Goal: Task Accomplishment & Management: Use online tool/utility

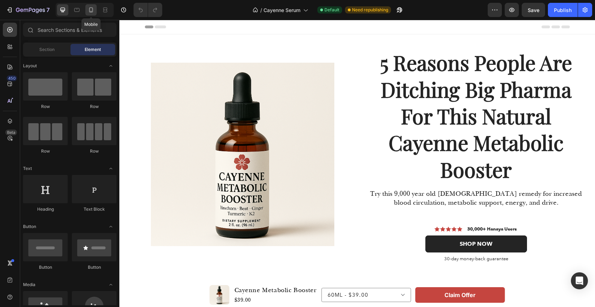
click at [91, 11] on icon at bounding box center [91, 9] width 4 height 5
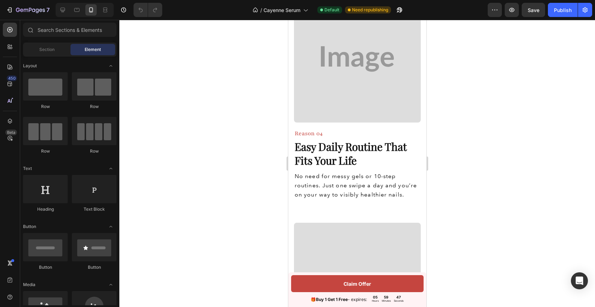
scroll to position [1086, 0]
click at [323, 152] on strong "Easy Daily Routine That Fits Your Life" at bounding box center [350, 154] width 112 height 28
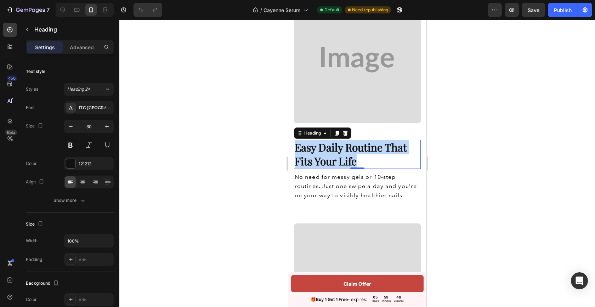
click at [323, 152] on strong "Easy Daily Routine That Fits Your Life" at bounding box center [350, 154] width 112 height 28
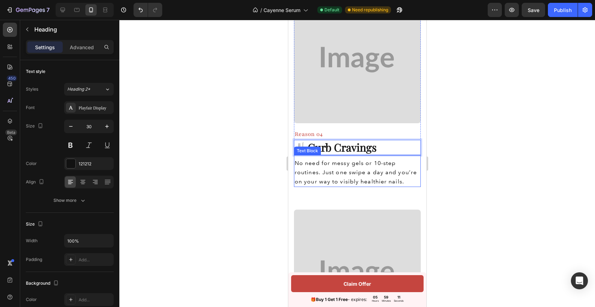
click at [370, 181] on span "No need for messy gels or 10-step routines. Just one swipe a day and you’re on …" at bounding box center [355, 172] width 122 height 25
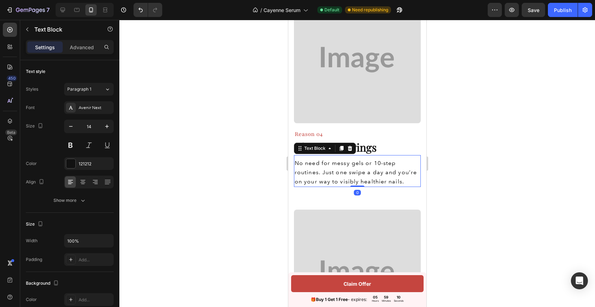
click at [370, 181] on span "No need for messy gels or 10-step routines. Just one swipe a day and you’re on …" at bounding box center [355, 172] width 122 height 25
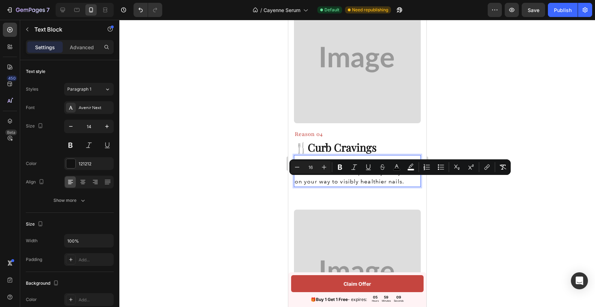
click at [395, 182] on span "No need for messy gels or 10-step routines. Just one swipe a day and you’re on …" at bounding box center [355, 172] width 122 height 25
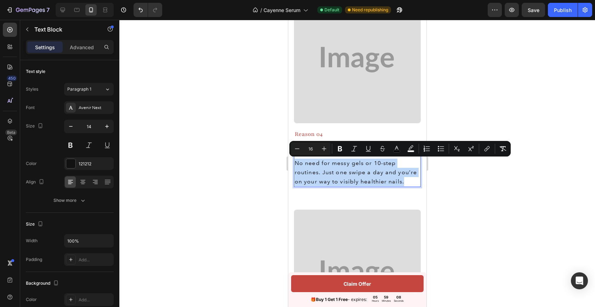
drag, startPoint x: 404, startPoint y: 182, endPoint x: 284, endPoint y: 160, distance: 122.4
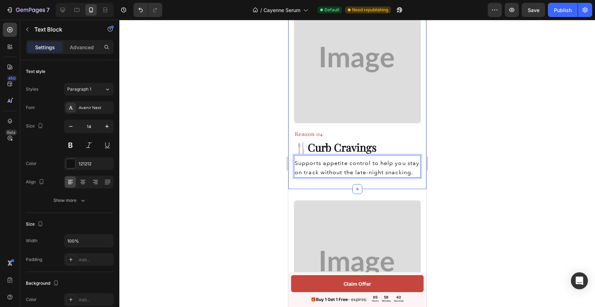
click at [457, 157] on div at bounding box center [357, 163] width 476 height 287
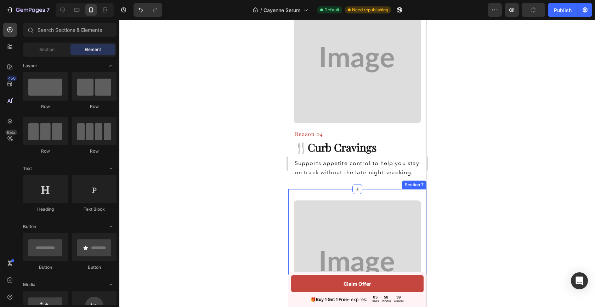
scroll to position [1116, 0]
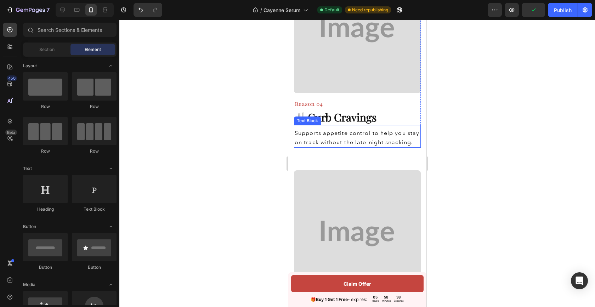
click at [360, 141] on span "Supports appetite control to help you stay on track without the late-night snac…" at bounding box center [356, 138] width 125 height 16
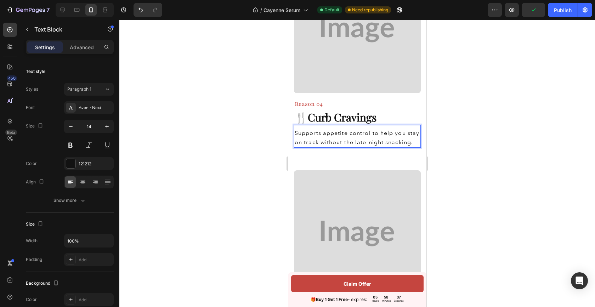
click at [349, 141] on span "Supports appetite control to help you stay on track without the late-night snac…" at bounding box center [356, 138] width 125 height 16
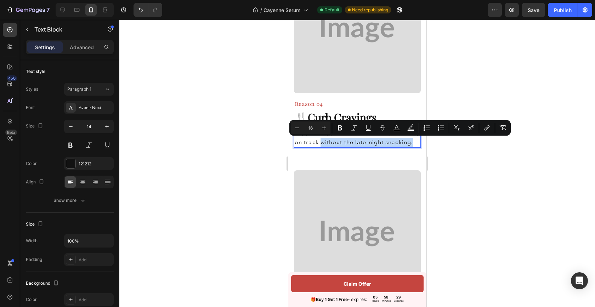
drag, startPoint x: 414, startPoint y: 143, endPoint x: 321, endPoint y: 143, distance: 92.8
click at [321, 143] on p "Supports appetite control to help you stay on track without the late-night snac…" at bounding box center [356, 138] width 125 height 18
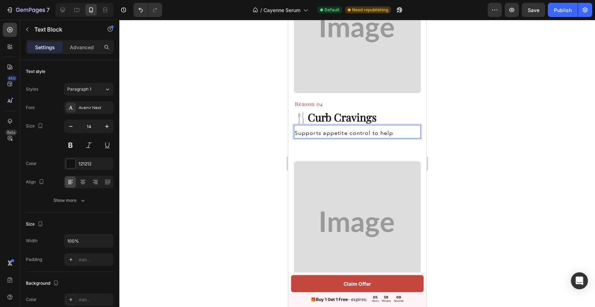
click at [366, 133] on span "Supports appetite control to help" at bounding box center [343, 133] width 98 height 7
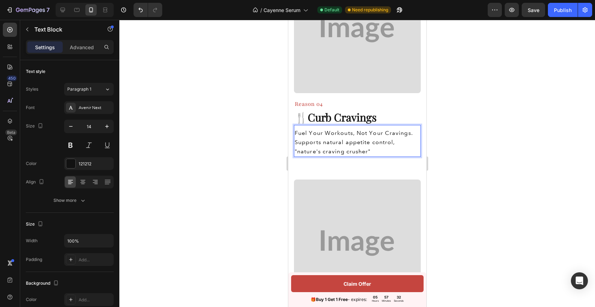
click at [465, 145] on div at bounding box center [357, 163] width 476 height 287
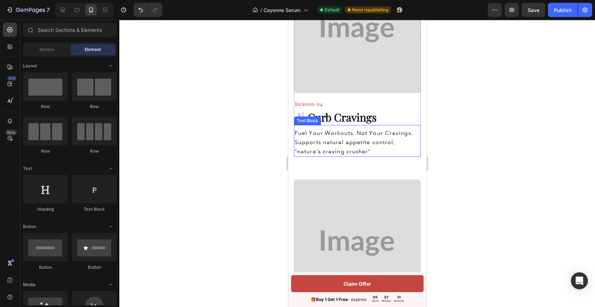
click at [394, 153] on p "Supports natural appetite control, "nature's craving crusher"" at bounding box center [356, 147] width 125 height 18
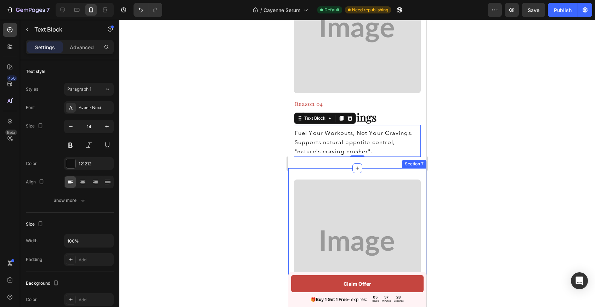
click at [453, 165] on div at bounding box center [357, 163] width 476 height 287
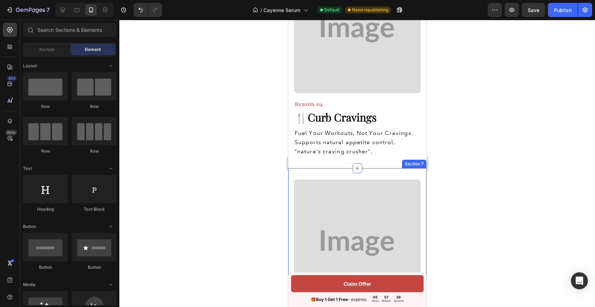
click at [458, 138] on div at bounding box center [357, 163] width 476 height 287
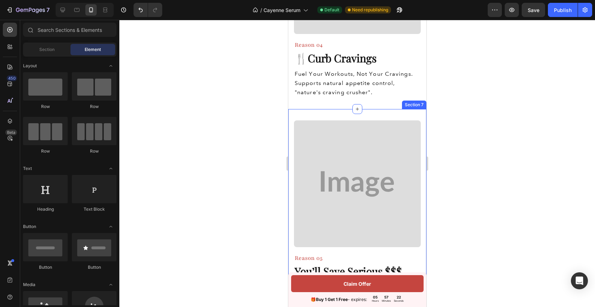
scroll to position [1007, 0]
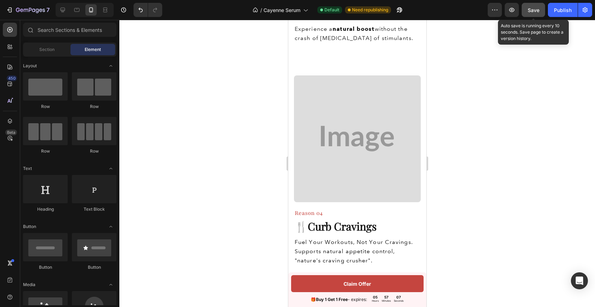
click at [530, 11] on span "Save" at bounding box center [534, 10] width 12 height 6
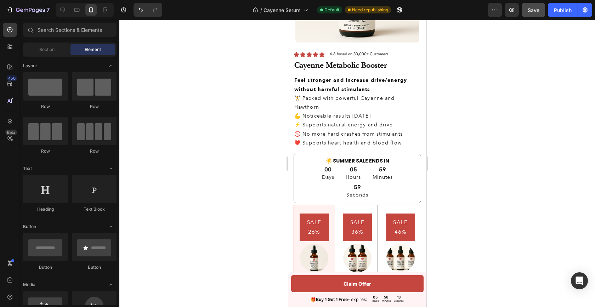
scroll to position [2240, 0]
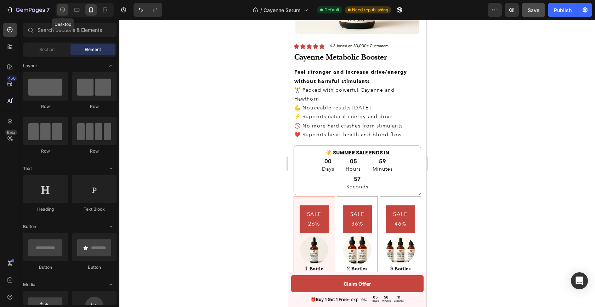
click at [64, 10] on icon at bounding box center [63, 10] width 5 height 5
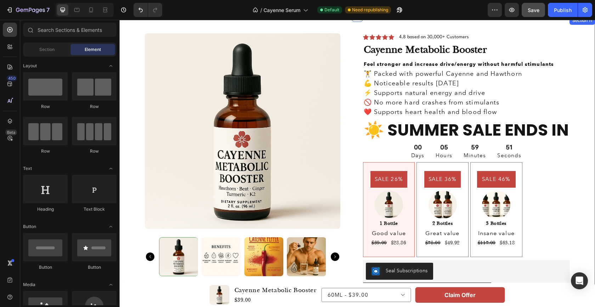
scroll to position [1903, 0]
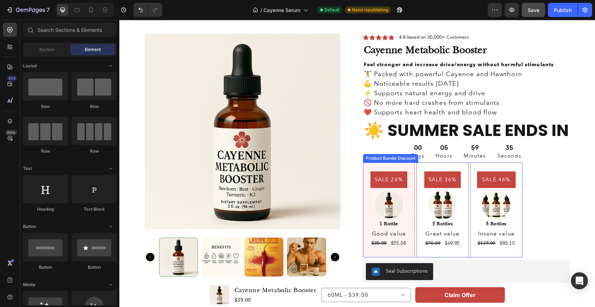
click at [374, 175] on pre "SALE 26%" at bounding box center [388, 179] width 37 height 17
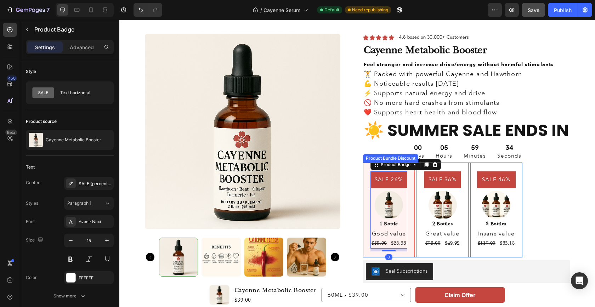
click at [364, 170] on div "SALE 26% Product Badge 8 Image 1 Bottle Text Block Good value Text Block $39.00…" at bounding box center [389, 210] width 52 height 95
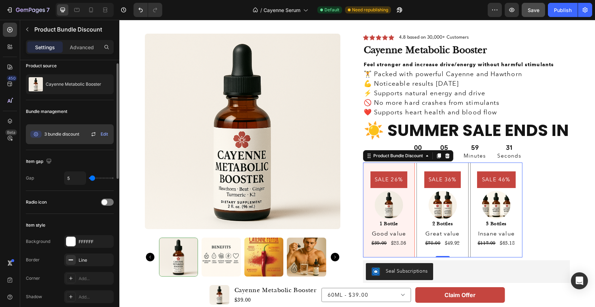
scroll to position [8, 0]
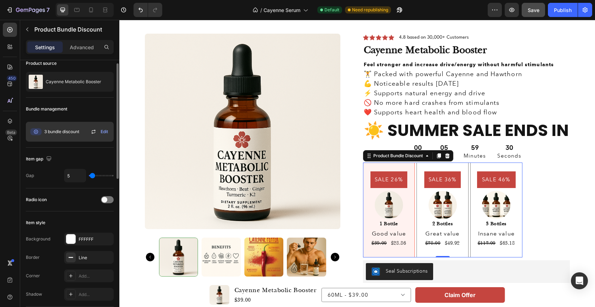
click at [106, 132] on span "Edit" at bounding box center [104, 132] width 7 height 6
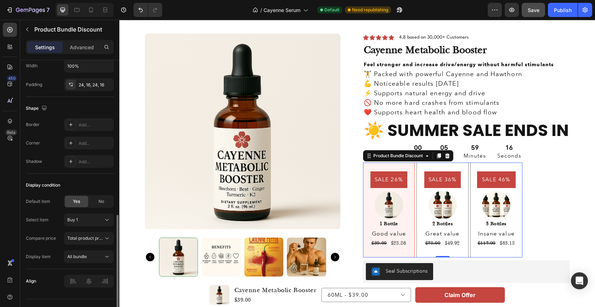
scroll to position [350, 0]
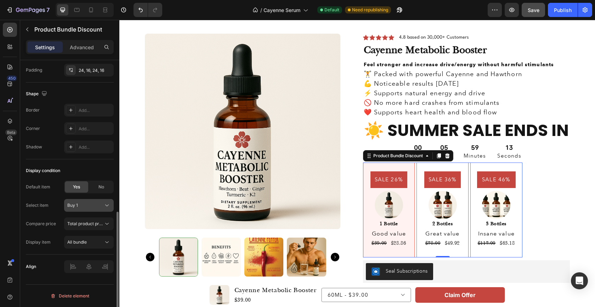
click at [100, 206] on div "Buy 1" at bounding box center [84, 205] width 35 height 6
click at [107, 243] on icon at bounding box center [107, 242] width 4 height 2
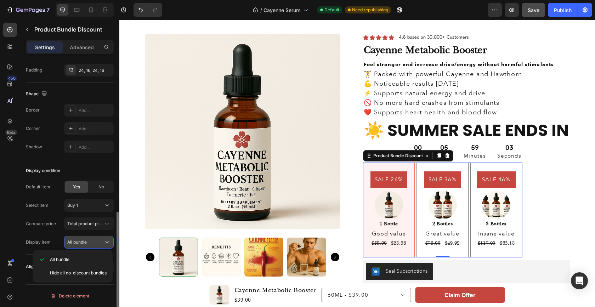
click at [107, 243] on icon at bounding box center [107, 242] width 4 height 2
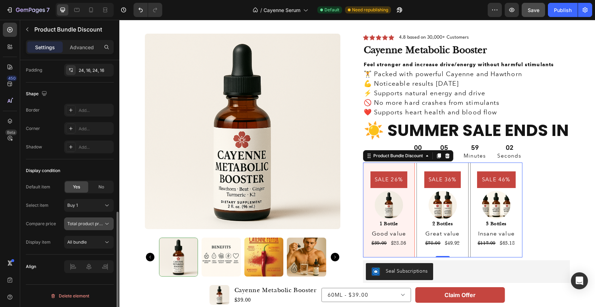
click at [105, 224] on icon at bounding box center [106, 223] width 7 height 7
click at [98, 207] on div "Buy 1" at bounding box center [84, 205] width 35 height 6
click at [98, 186] on span "No" at bounding box center [101, 187] width 6 height 6
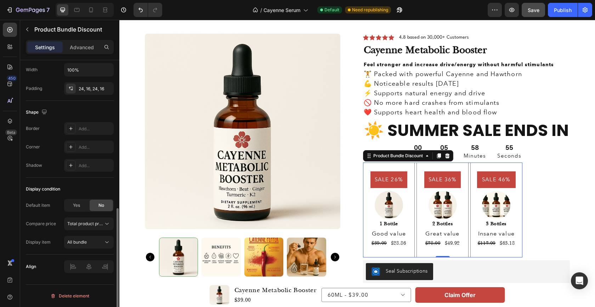
scroll to position [331, 0]
click at [79, 206] on span "Yes" at bounding box center [76, 205] width 7 height 6
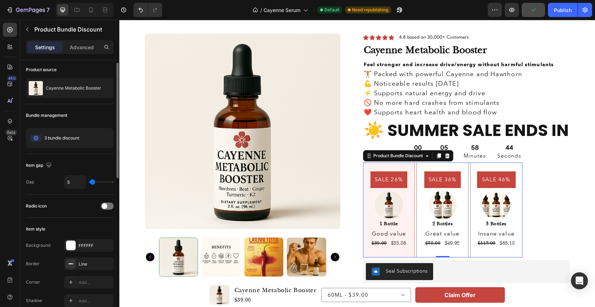
scroll to position [0, 0]
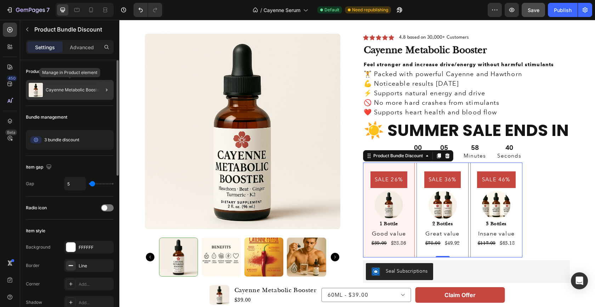
click at [72, 89] on p "Cayenne Metabolic Booster" at bounding box center [74, 89] width 56 height 5
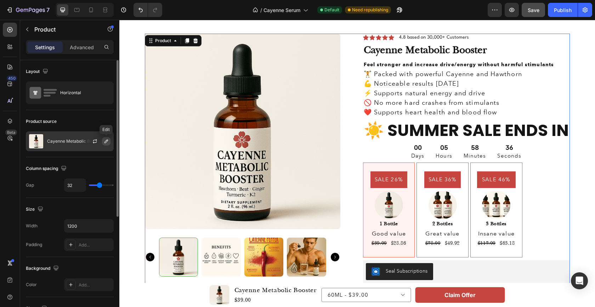
click at [106, 142] on icon "button" at bounding box center [106, 142] width 4 height 4
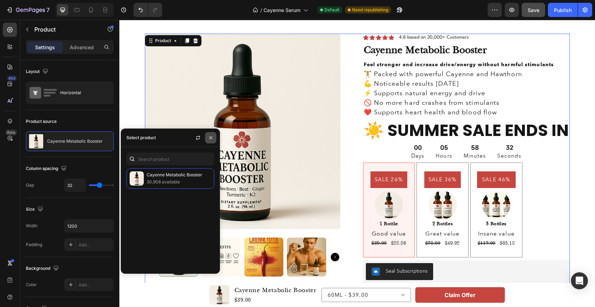
click at [211, 137] on icon "button" at bounding box center [210, 137] width 3 height 3
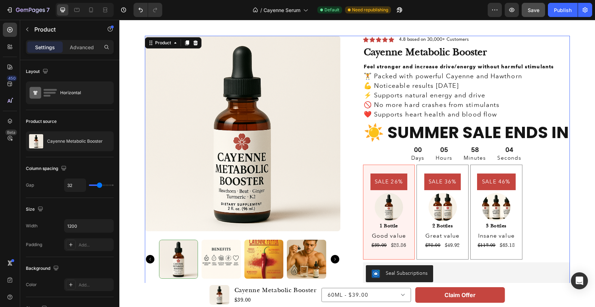
scroll to position [1894, 0]
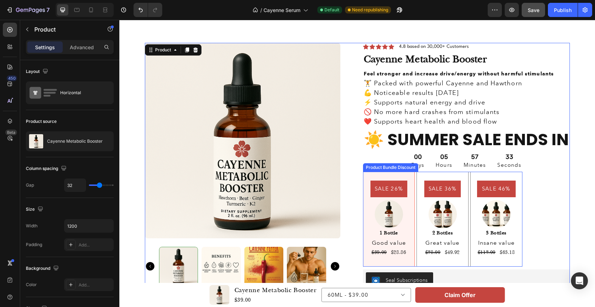
click at [388, 170] on div "Product Bundle Discount" at bounding box center [390, 167] width 55 height 8
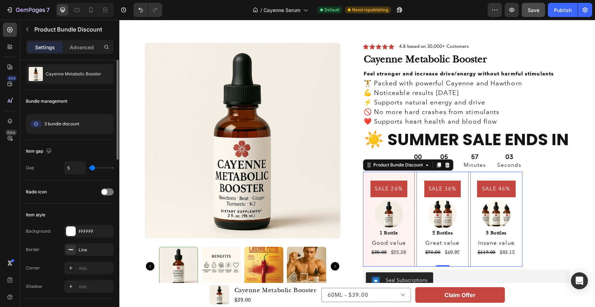
scroll to position [0, 0]
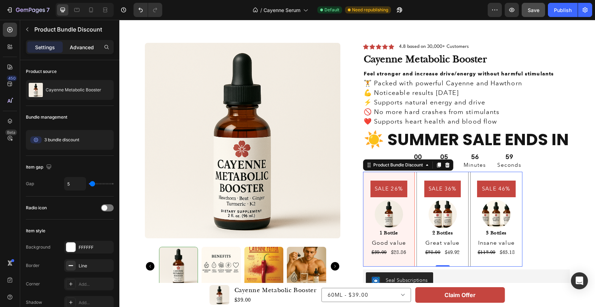
click at [83, 45] on p "Advanced" at bounding box center [82, 47] width 24 height 7
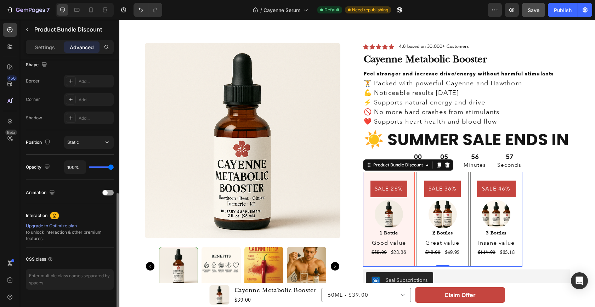
scroll to position [205, 0]
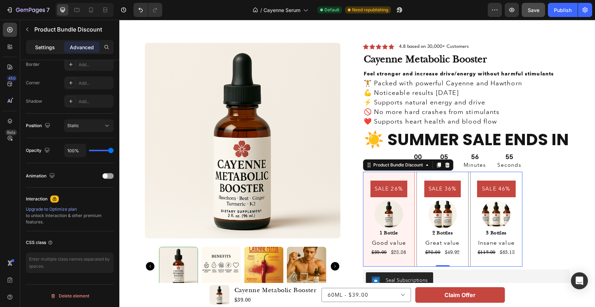
click at [42, 46] on p "Settings" at bounding box center [45, 47] width 20 height 7
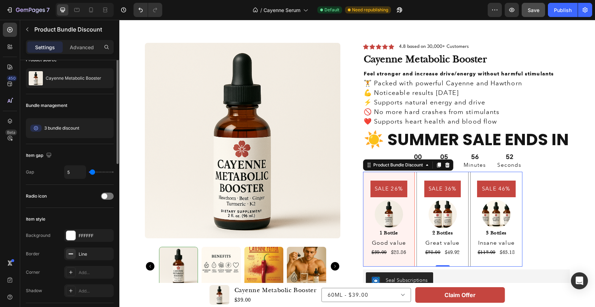
scroll to position [0, 0]
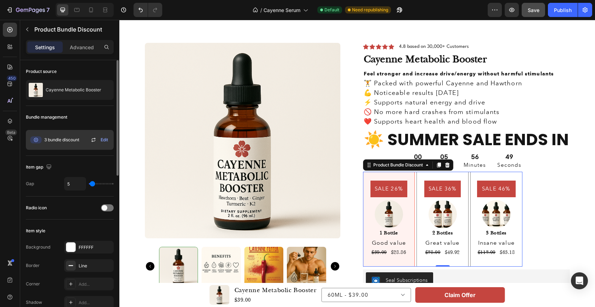
click at [104, 139] on span "Edit" at bounding box center [104, 140] width 7 height 6
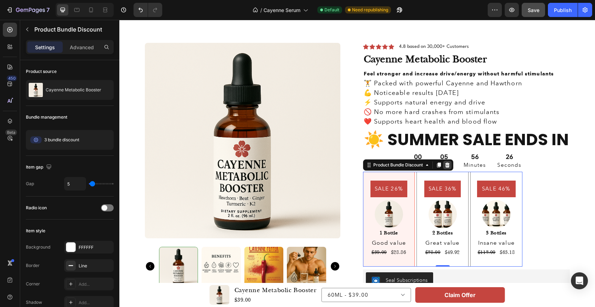
click at [449, 166] on icon at bounding box center [447, 165] width 5 height 5
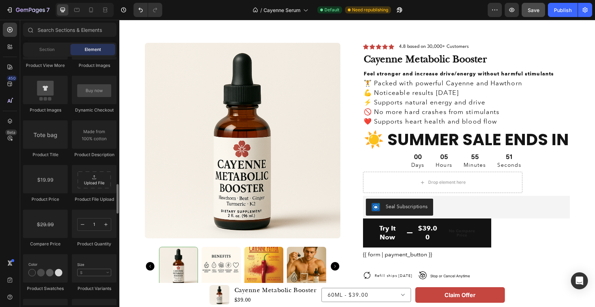
scroll to position [1075, 0]
click at [49, 50] on span "Section" at bounding box center [46, 49] width 15 height 6
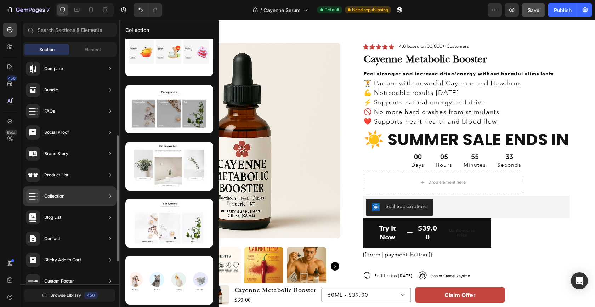
scroll to position [183, 0]
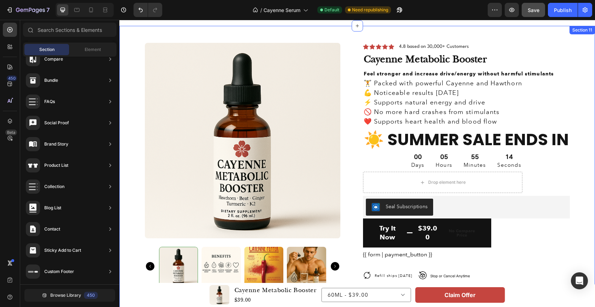
click at [441, 38] on div "Product Images Icon Icon Icon Icon Icon Icon List 4.8 based on 30,000+ Customer…" at bounding box center [357, 231] width 476 height 410
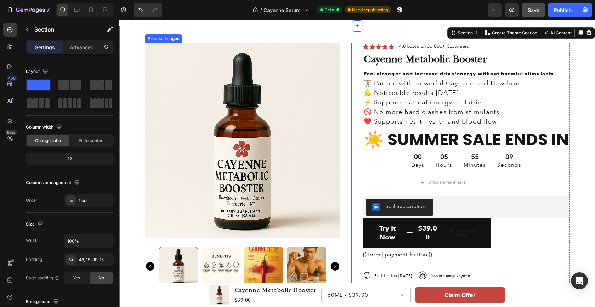
click at [341, 150] on div "Product Images" at bounding box center [248, 164] width 207 height 243
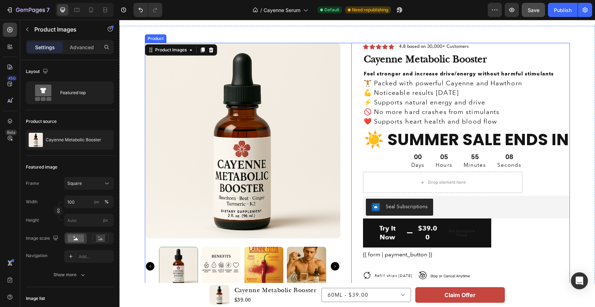
click at [353, 152] on div "Product Images 0 Icon Icon Icon Icon Icon Icon List 4.8 based on 30,000+ Custom…" at bounding box center [357, 221] width 425 height 356
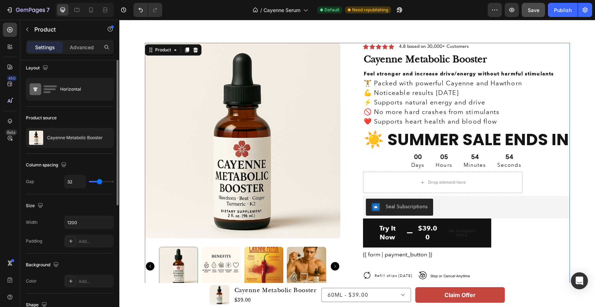
scroll to position [0, 0]
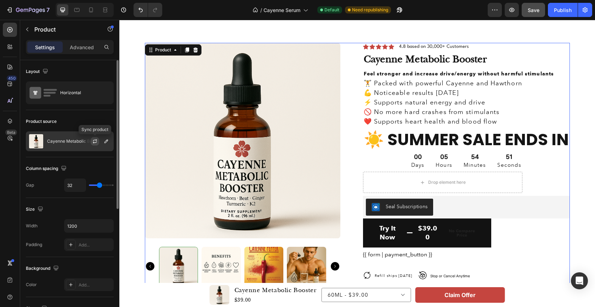
click at [94, 141] on icon "button" at bounding box center [95, 141] width 6 height 6
click at [72, 97] on div "Horizontal" at bounding box center [81, 93] width 43 height 16
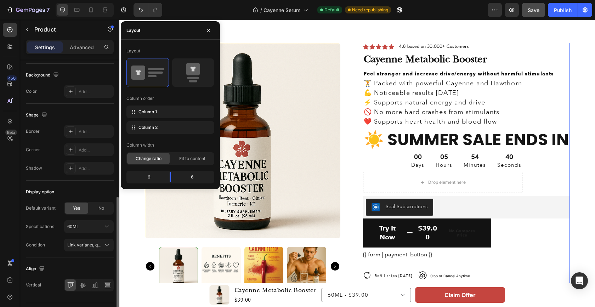
scroll to position [212, 0]
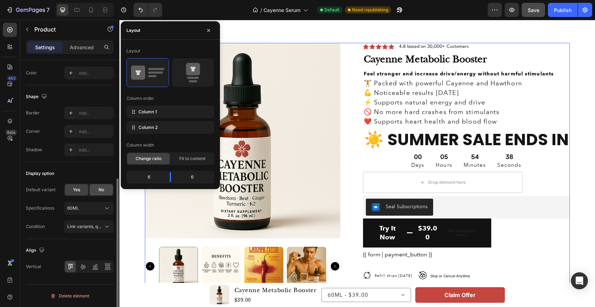
click at [105, 189] on div "No" at bounding box center [101, 189] width 23 height 11
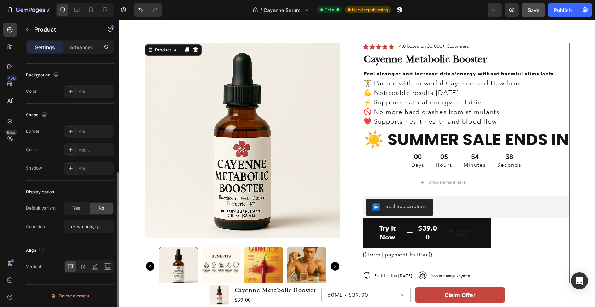
scroll to position [193, 0]
click at [78, 208] on span "Yes" at bounding box center [76, 208] width 7 height 6
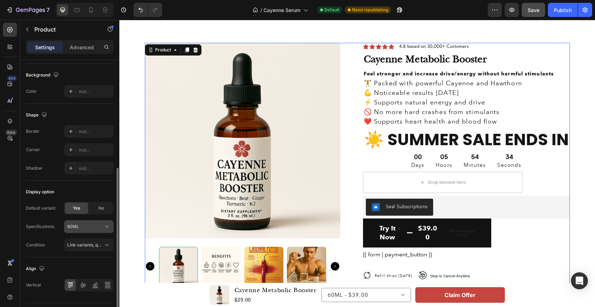
scroll to position [212, 0]
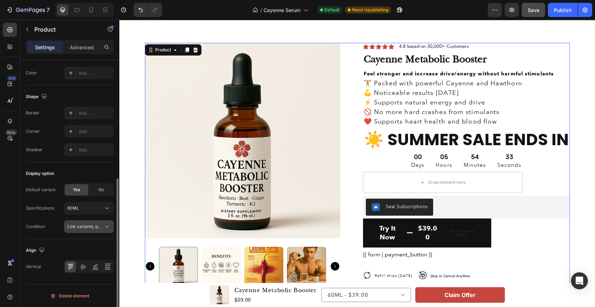
click at [84, 226] on span "Link variants, quantity <br> between same products" at bounding box center [119, 226] width 104 height 5
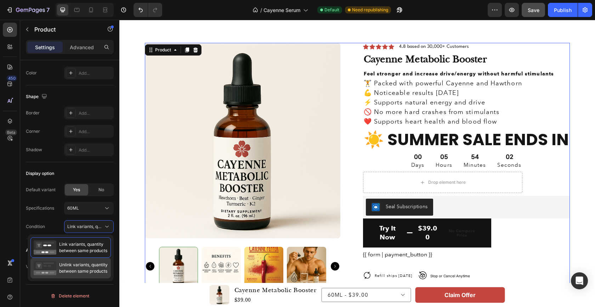
click at [79, 269] on span "Unlink variants, quantity between same products" at bounding box center [83, 268] width 49 height 13
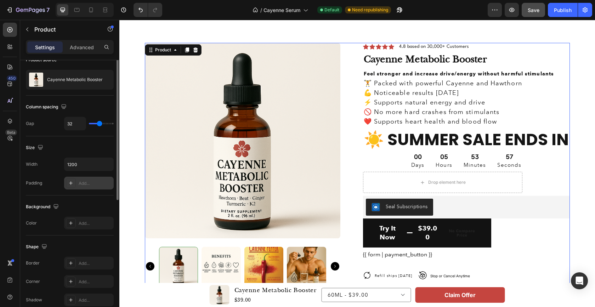
scroll to position [0, 0]
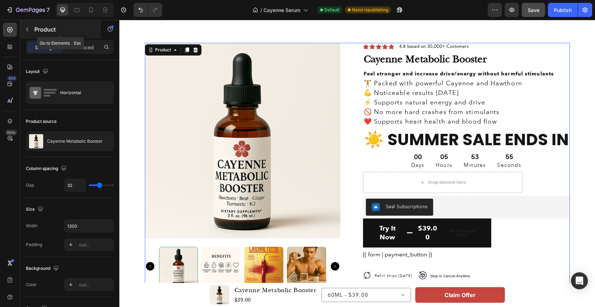
click at [30, 29] on button "button" at bounding box center [27, 29] width 11 height 11
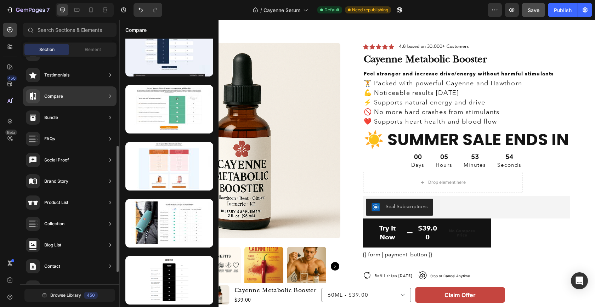
scroll to position [152, 0]
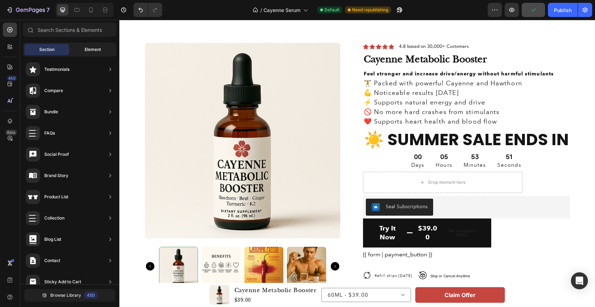
click at [86, 50] on span "Element" at bounding box center [93, 49] width 16 height 6
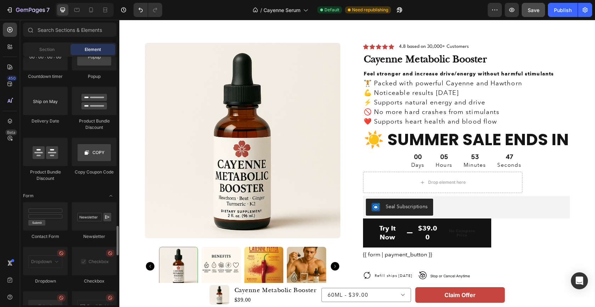
scroll to position [1468, 0]
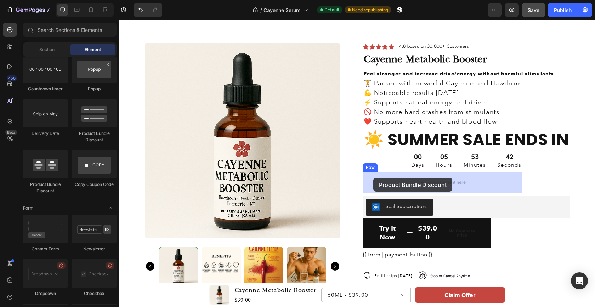
drag, startPoint x: 155, startPoint y: 188, endPoint x: 373, endPoint y: 178, distance: 218.0
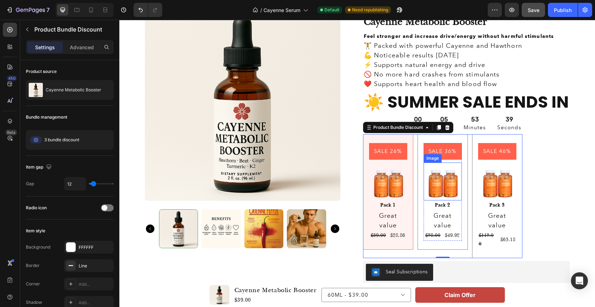
scroll to position [1932, 0]
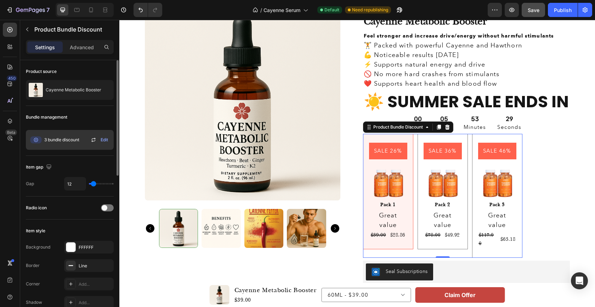
click at [92, 139] on icon at bounding box center [93, 140] width 8 height 8
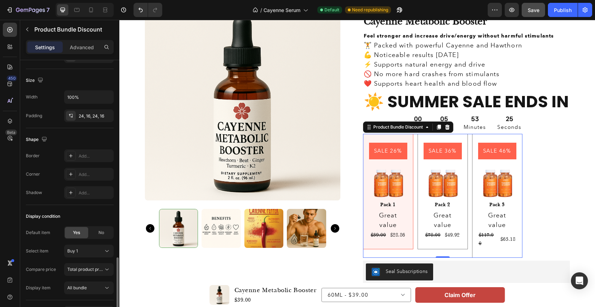
scroll to position [350, 0]
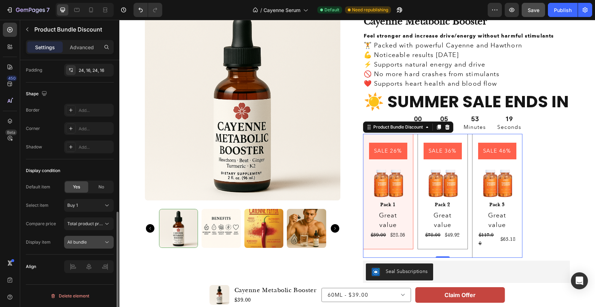
click at [101, 247] on button "All bundle" at bounding box center [89, 242] width 50 height 13
click at [102, 244] on div "All bundle" at bounding box center [85, 242] width 36 height 6
click at [102, 225] on span "Total product price" at bounding box center [86, 223] width 38 height 5
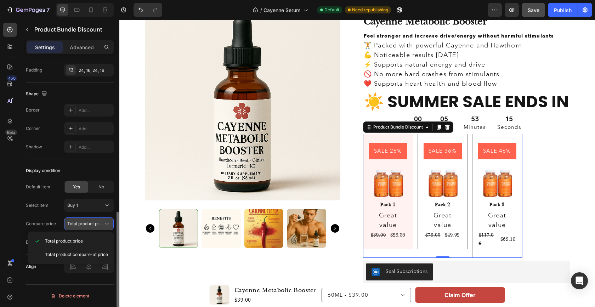
click at [102, 225] on span "Total product price" at bounding box center [86, 223] width 38 height 5
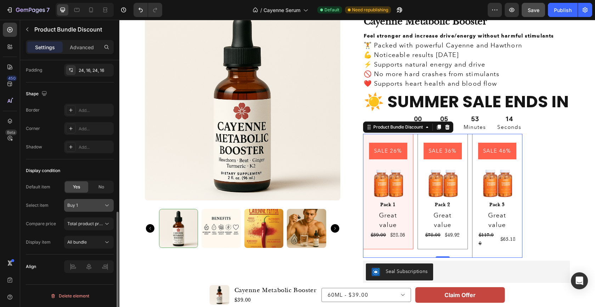
click at [97, 207] on div "Buy 1" at bounding box center [84, 205] width 35 height 6
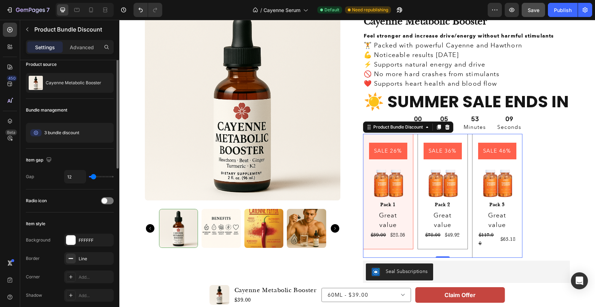
scroll to position [0, 0]
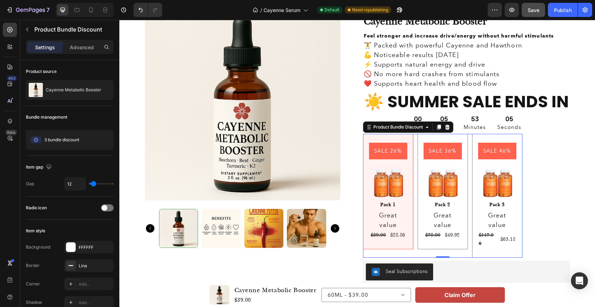
click at [0, 0] on icon at bounding box center [0, 0] width 0 height 0
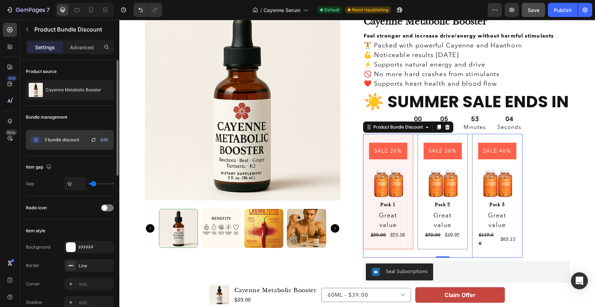
click at [68, 141] on span "3 bundle discount" at bounding box center [61, 140] width 35 height 6
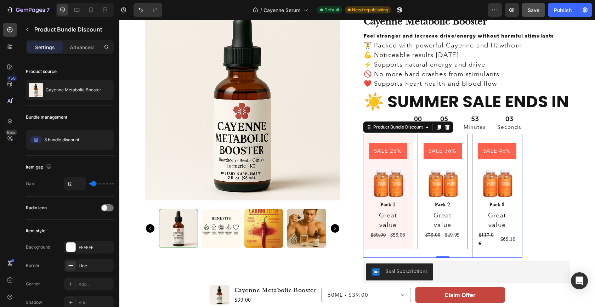
click at [0, 0] on span "Edit" at bounding box center [0, 0] width 0 height 0
click at [532, 10] on span "Save" at bounding box center [534, 10] width 12 height 6
click at [567, 11] on div "Publish" at bounding box center [563, 9] width 18 height 7
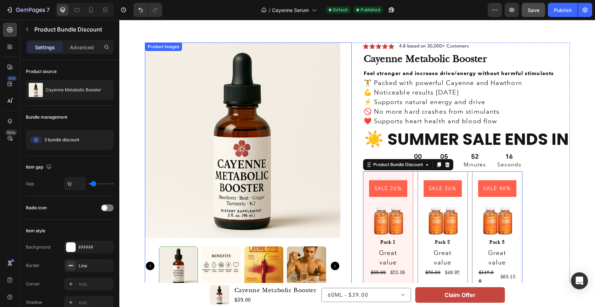
scroll to position [1892, 0]
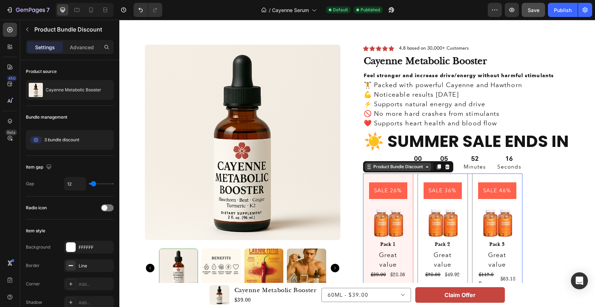
click at [425, 164] on icon at bounding box center [427, 167] width 6 height 6
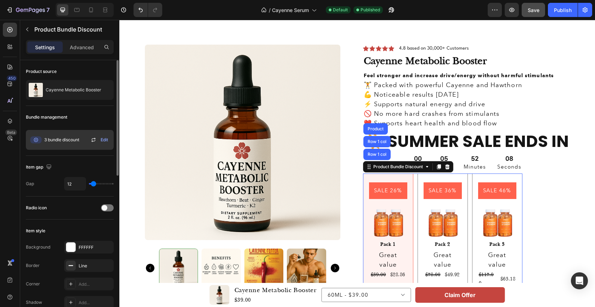
click at [105, 140] on span "Edit" at bounding box center [104, 140] width 7 height 6
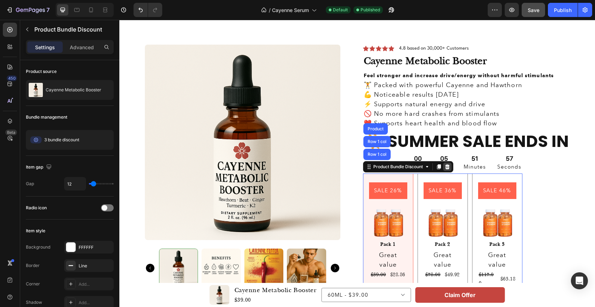
click at [448, 166] on icon at bounding box center [447, 167] width 6 height 6
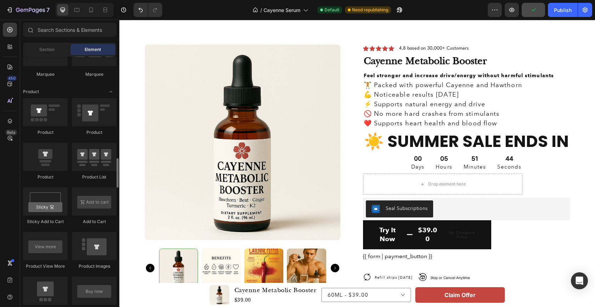
scroll to position [872, 0]
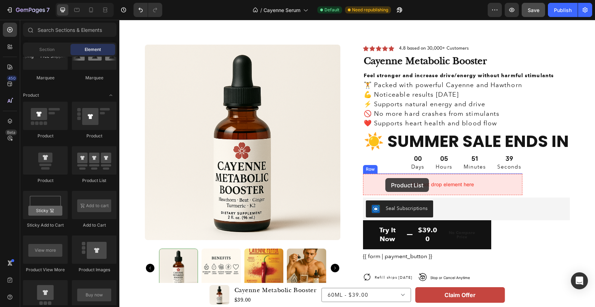
drag, startPoint x: 209, startPoint y: 185, endPoint x: 385, endPoint y: 178, distance: 175.8
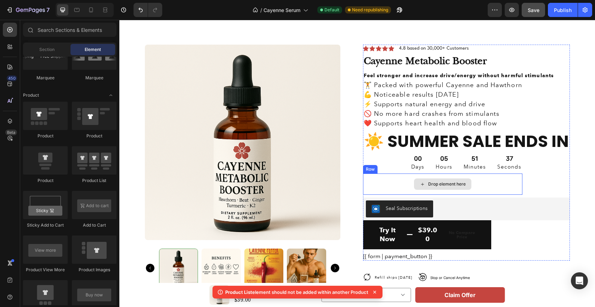
click at [428, 184] on div "Drop element here" at bounding box center [447, 184] width 38 height 6
click at [427, 182] on div "Drop element here" at bounding box center [442, 183] width 57 height 11
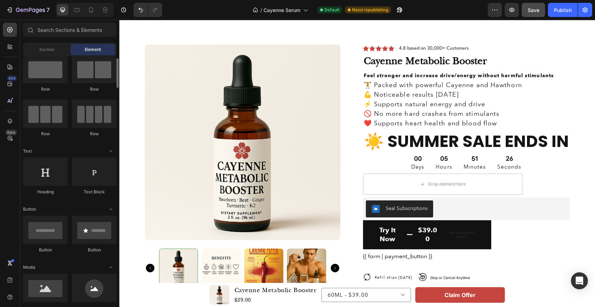
scroll to position [0, 0]
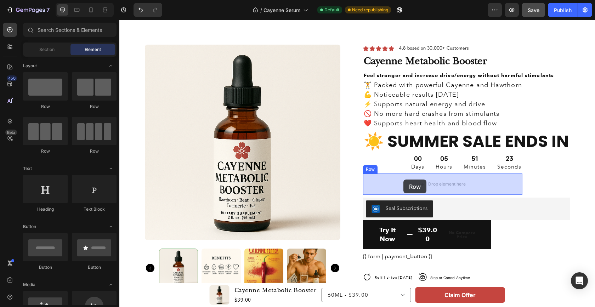
drag, startPoint x: 160, startPoint y: 151, endPoint x: 402, endPoint y: 180, distance: 243.5
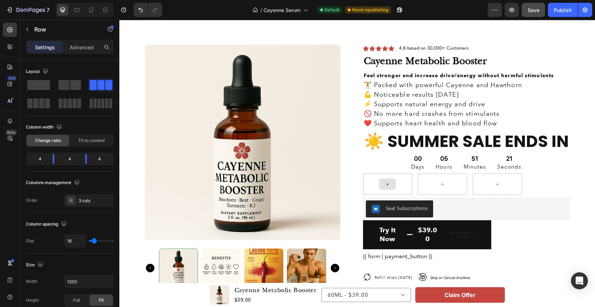
click at [386, 182] on icon at bounding box center [388, 184] width 6 height 6
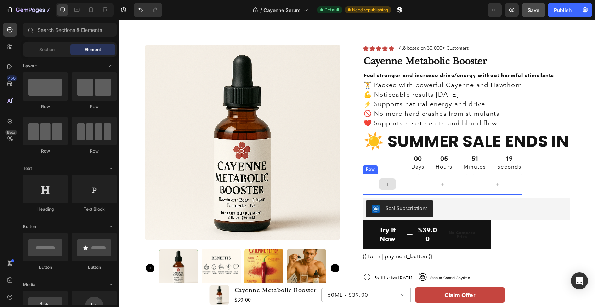
click at [387, 186] on icon at bounding box center [387, 184] width 3 height 3
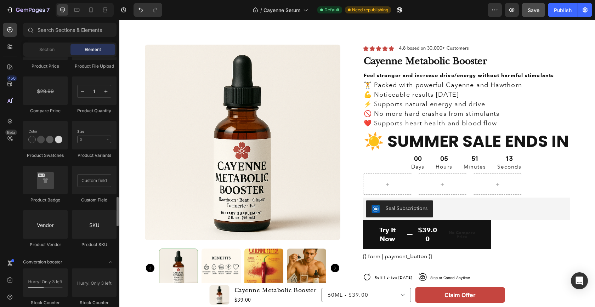
scroll to position [1210, 0]
click at [42, 182] on div at bounding box center [45, 179] width 45 height 28
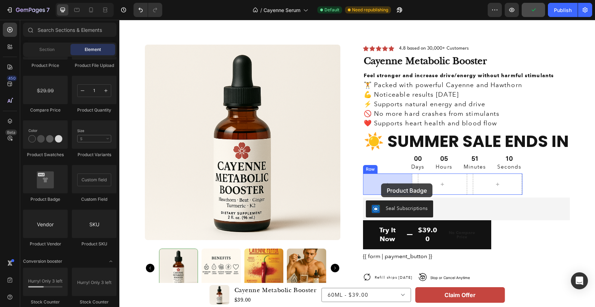
drag, startPoint x: 161, startPoint y: 202, endPoint x: 381, endPoint y: 183, distance: 220.3
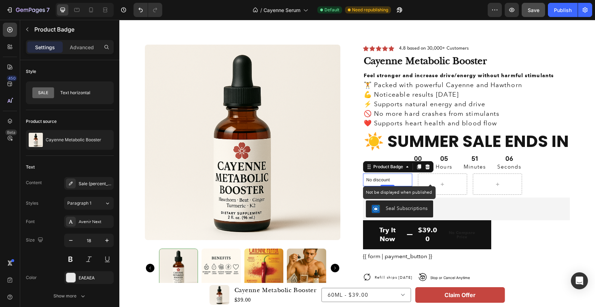
click at [380, 179] on p "No discount" at bounding box center [387, 180] width 43 height 6
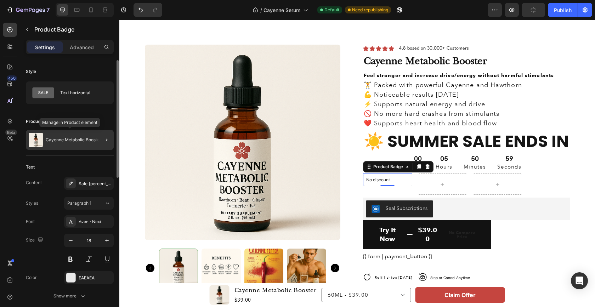
click at [86, 139] on p "Cayenne Metabolic Booster" at bounding box center [74, 139] width 56 height 5
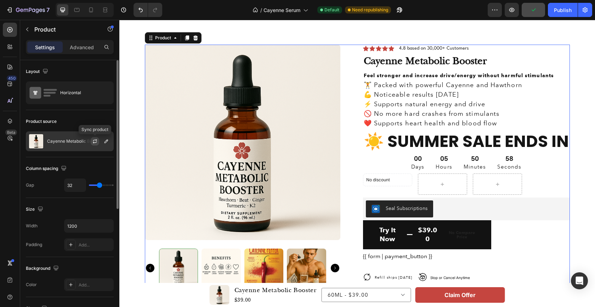
click at [97, 141] on icon "button" at bounding box center [95, 141] width 6 height 6
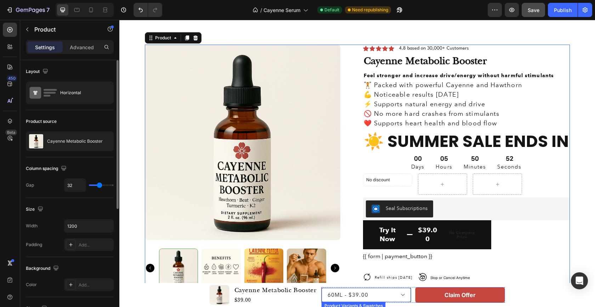
click at [378, 298] on select "60ML - $39.00 60ML 2PC - $78.00 60ML 3PC - $117.00" at bounding box center [367, 295] width 90 height 14
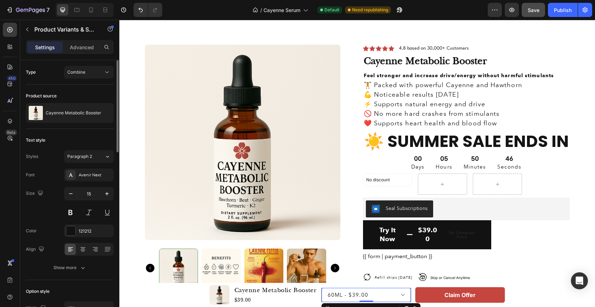
click at [360, 297] on select "60ML - $39.00 60ML 2PC - $78.00 60ML 3PC - $117.00" at bounding box center [367, 295] width 90 height 14
click at [28, 29] on icon "button" at bounding box center [27, 30] width 6 height 6
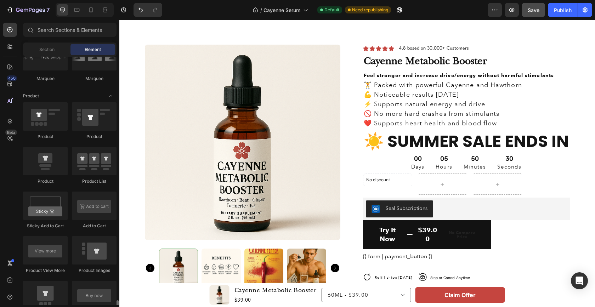
scroll to position [700, 0]
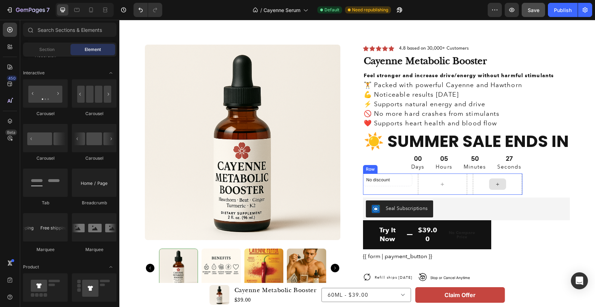
click at [508, 178] on div at bounding box center [497, 183] width 49 height 21
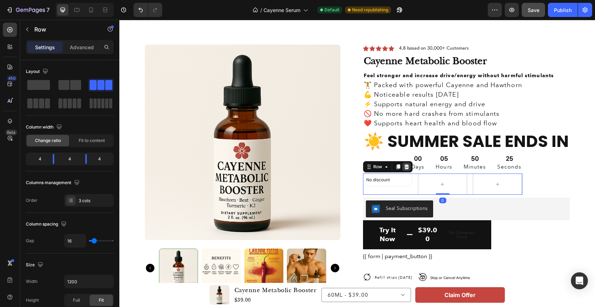
click at [407, 166] on icon at bounding box center [406, 166] width 5 height 5
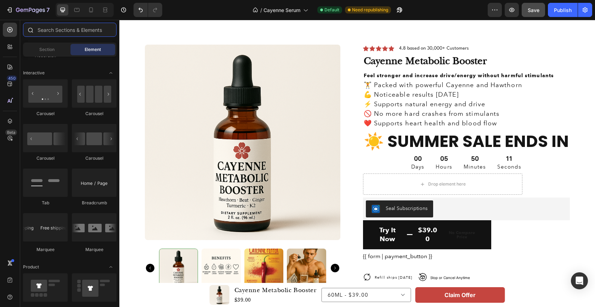
click at [79, 33] on input "text" at bounding box center [69, 30] width 93 height 14
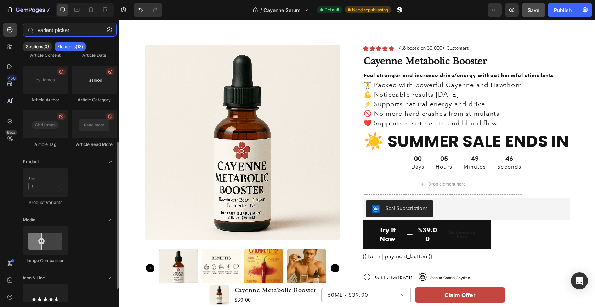
scroll to position [142, 0]
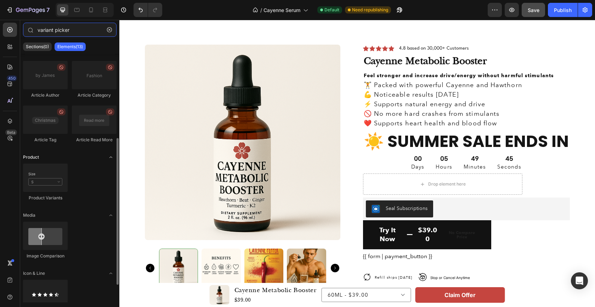
type input "variant picker"
drag, startPoint x: 109, startPoint y: 157, endPoint x: 98, endPoint y: 190, distance: 34.7
click at [98, 190] on div "Article Article List Article Image Article Title Article Excerpt Article Conten…" at bounding box center [69, 121] width 99 height 421
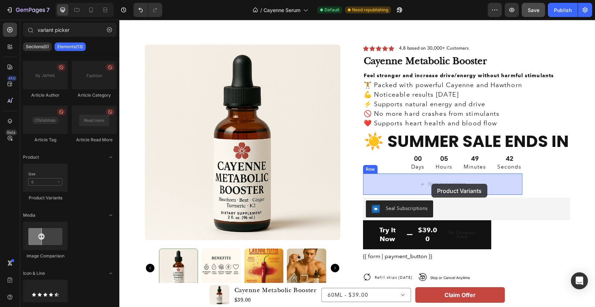
drag, startPoint x: 159, startPoint y: 201, endPoint x: 431, endPoint y: 183, distance: 272.9
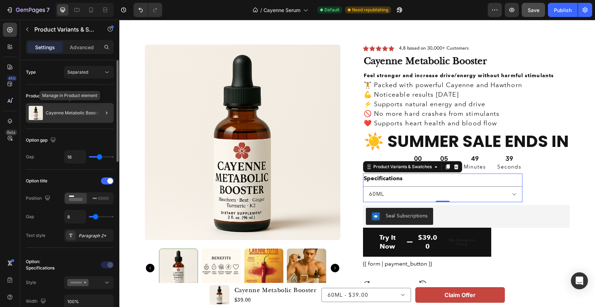
scroll to position [0, 0]
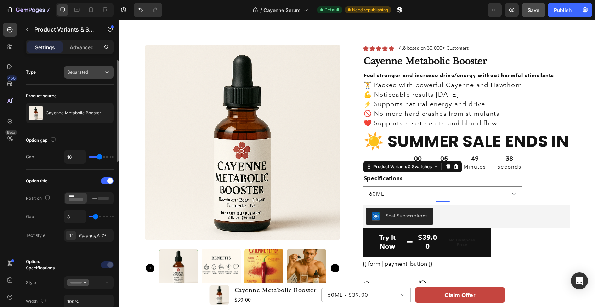
click at [95, 73] on div "Separated" at bounding box center [85, 72] width 36 height 6
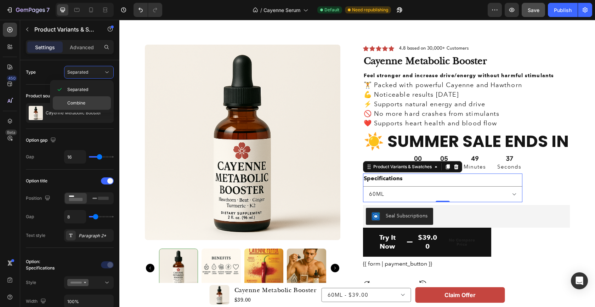
click at [78, 102] on span "Combine" at bounding box center [76, 103] width 18 height 6
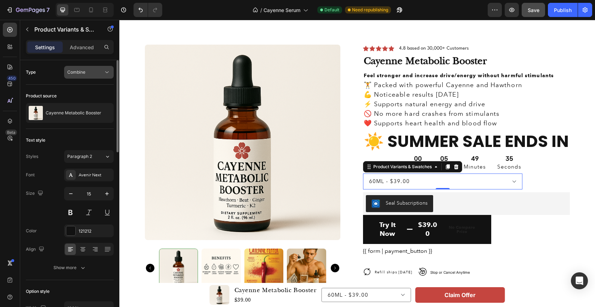
click at [83, 73] on span "Combine" at bounding box center [76, 71] width 18 height 5
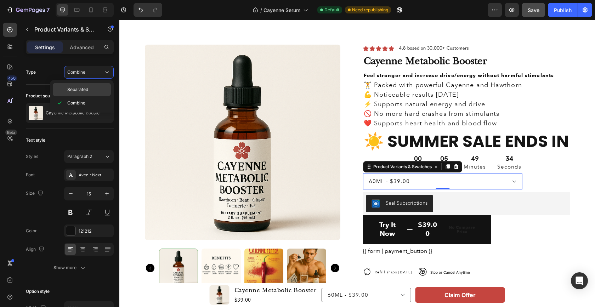
click at [80, 92] on span "Separated" at bounding box center [77, 89] width 21 height 6
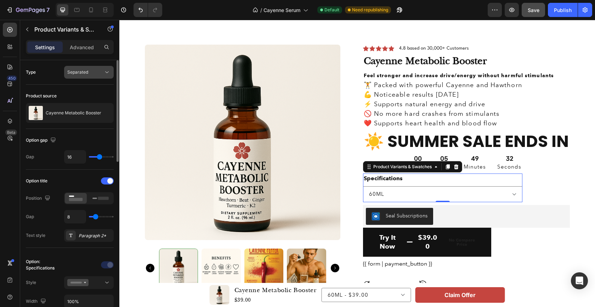
click at [81, 75] on span "Separated" at bounding box center [77, 72] width 21 height 6
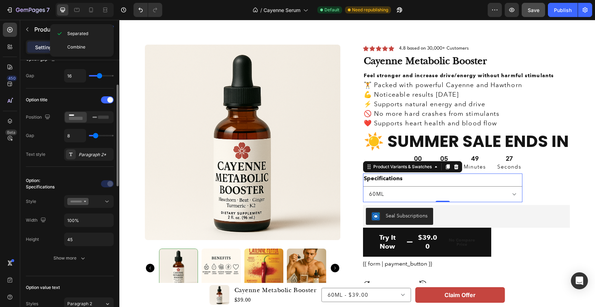
scroll to position [82, 0]
click at [89, 198] on div at bounding box center [88, 200] width 43 height 7
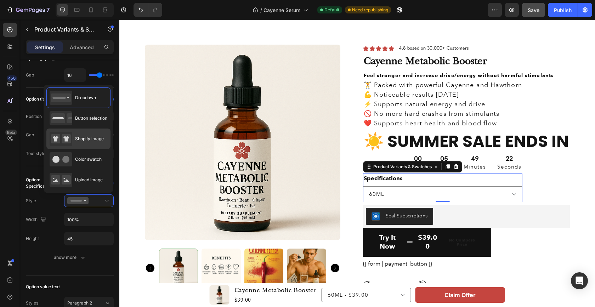
click at [84, 140] on span "Shopify image" at bounding box center [89, 139] width 29 height 6
type input "64"
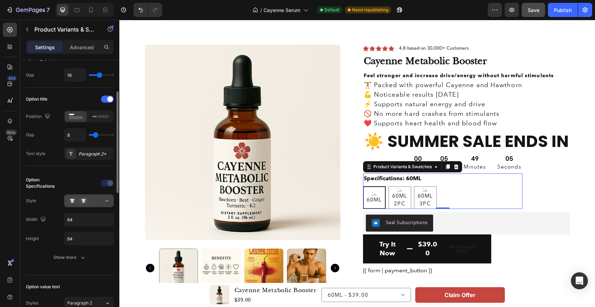
click at [81, 201] on icon at bounding box center [84, 200] width 10 height 7
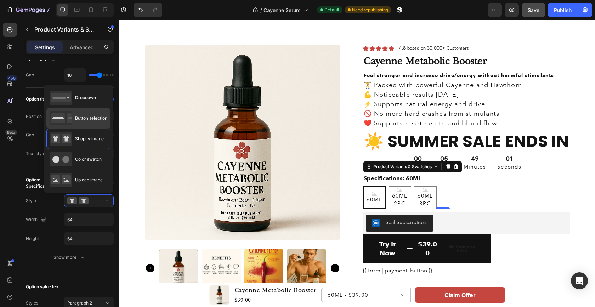
click at [85, 118] on span "Button selection" at bounding box center [91, 118] width 32 height 6
type input "45"
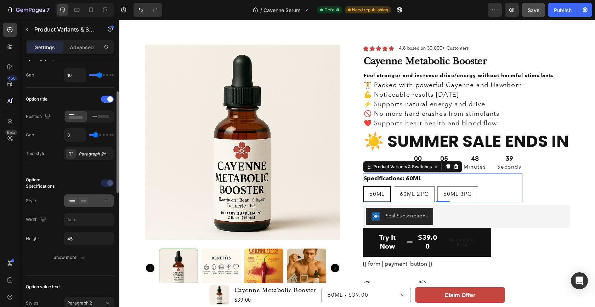
click at [97, 200] on div at bounding box center [88, 200] width 43 height 7
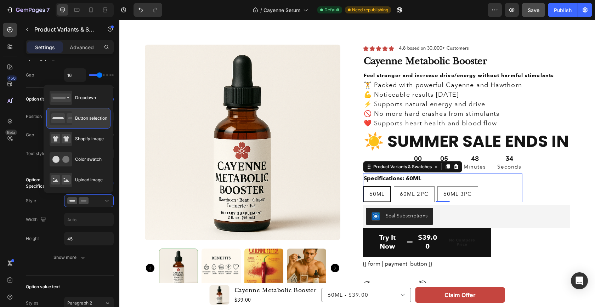
click at [86, 121] on div "Button selection" at bounding box center [79, 118] width 58 height 14
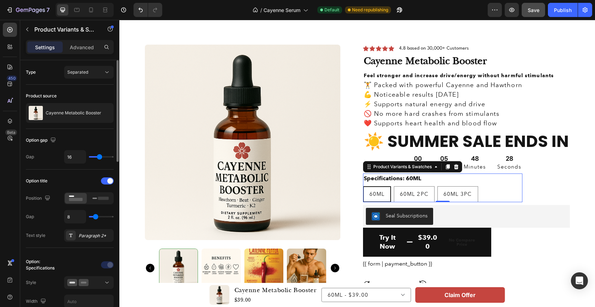
scroll to position [0, 0]
click at [91, 71] on div "Separated" at bounding box center [85, 72] width 36 height 6
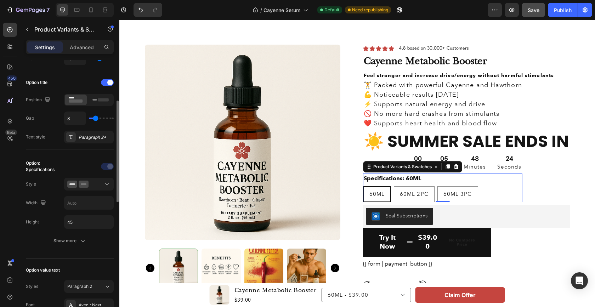
scroll to position [101, 0]
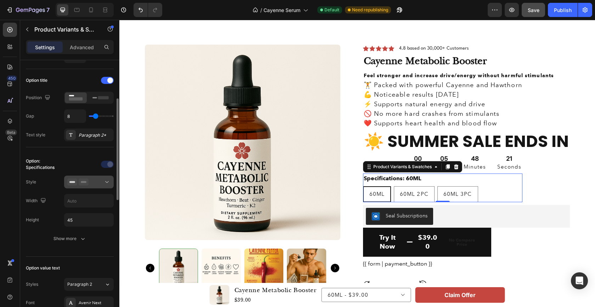
click at [97, 180] on div at bounding box center [88, 181] width 43 height 7
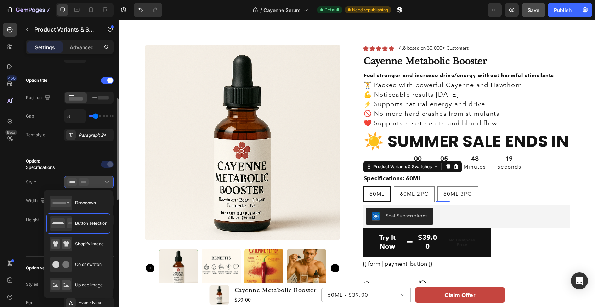
click at [97, 180] on div at bounding box center [88, 181] width 43 height 7
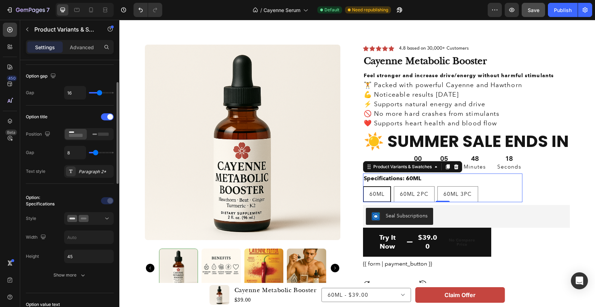
scroll to position [62, 0]
click at [97, 137] on icon at bounding box center [100, 136] width 16 height 8
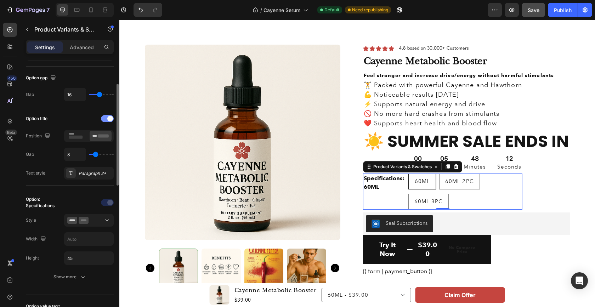
click at [106, 120] on div at bounding box center [107, 118] width 13 height 7
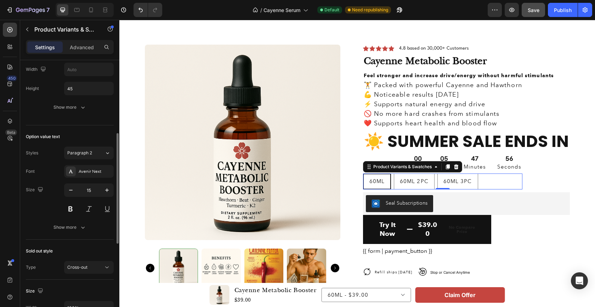
scroll to position [167, 0]
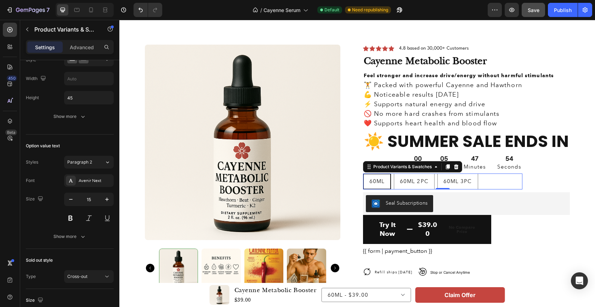
click at [379, 184] on span "60ML" at bounding box center [376, 181] width 15 height 6
click at [363, 173] on input "60ML 60ML 60ML" at bounding box center [363, 173] width 0 height 0
click at [379, 182] on span "60ML" at bounding box center [376, 181] width 15 height 6
click at [363, 173] on input "60ML 60ML 60ML" at bounding box center [363, 173] width 0 height 0
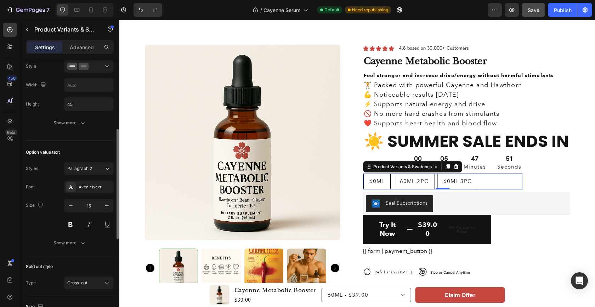
scroll to position [158, 0]
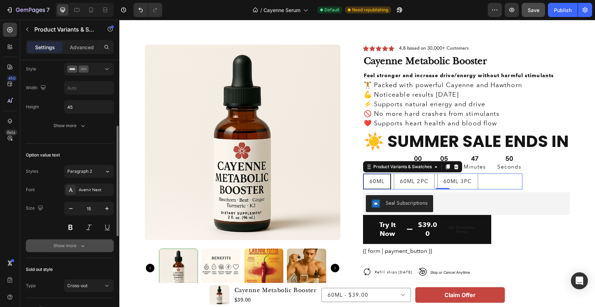
click at [76, 247] on div "Show more" at bounding box center [69, 245] width 33 height 7
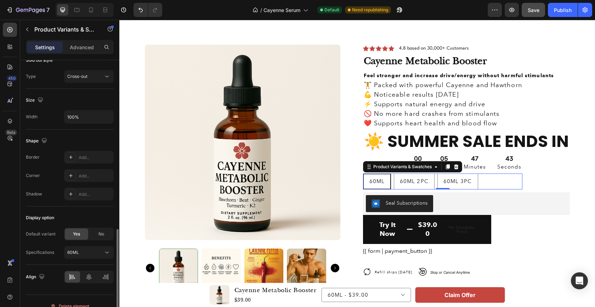
scroll to position [453, 0]
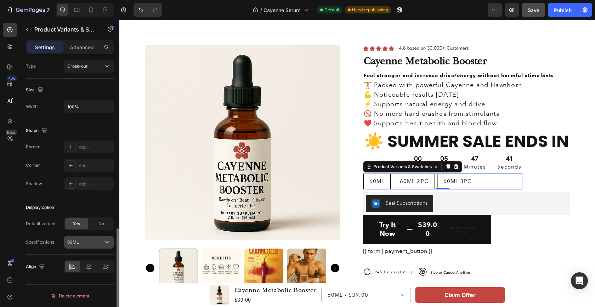
click at [89, 244] on div "60ML" at bounding box center [84, 242] width 35 height 6
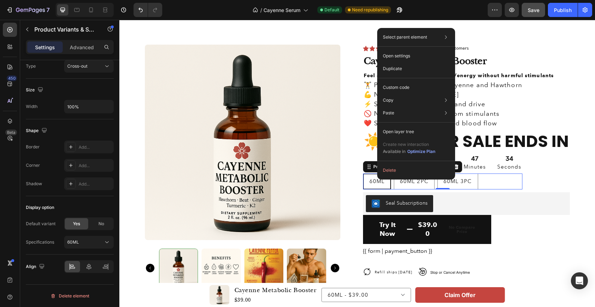
click at [355, 183] on div "Product Images Icon Icon Icon Icon Icon Icon List 4.8 based on 30,000+ Customer…" at bounding box center [357, 220] width 425 height 351
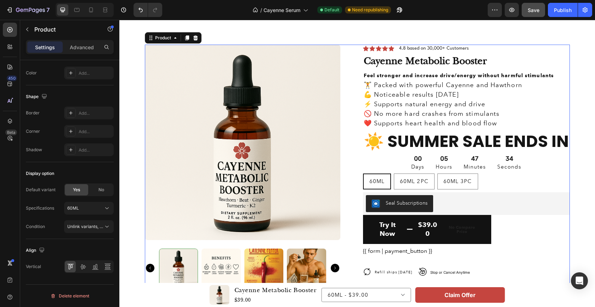
scroll to position [0, 0]
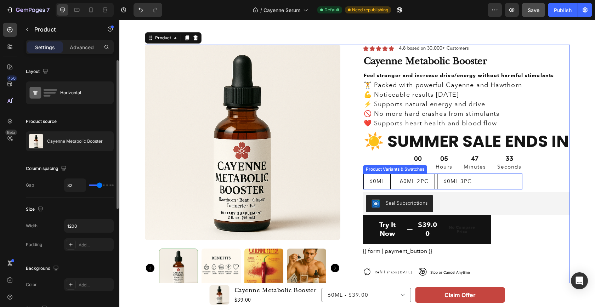
click at [372, 181] on span "60ML" at bounding box center [376, 181] width 15 height 6
click at [363, 173] on input "60ML 60ML 60ML" at bounding box center [363, 173] width 0 height 0
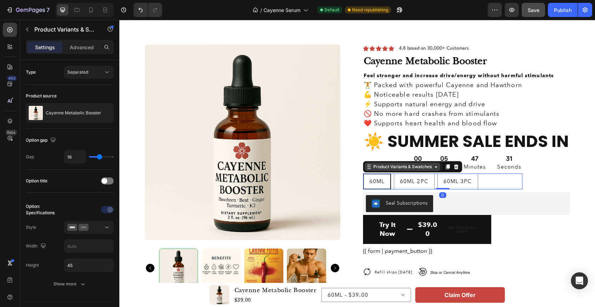
click at [433, 169] on icon at bounding box center [436, 167] width 6 height 6
click at [83, 44] on p "Advanced" at bounding box center [82, 47] width 24 height 7
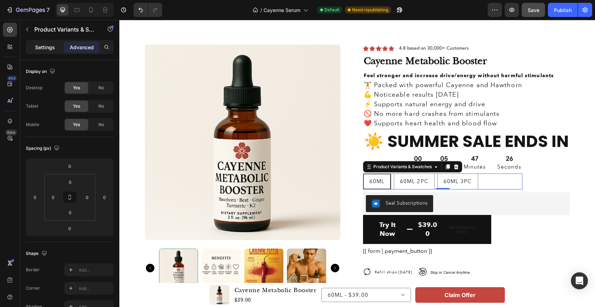
click at [48, 47] on p "Settings" at bounding box center [45, 47] width 20 height 7
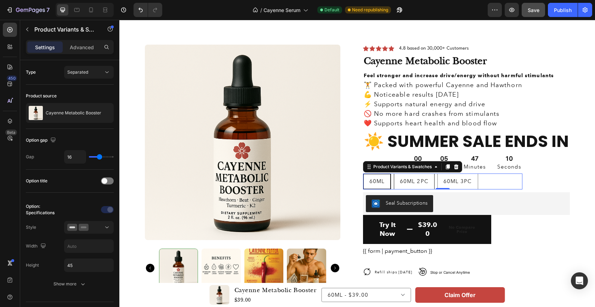
click at [411, 181] on span "60ML 2PC" at bounding box center [414, 181] width 29 height 6
click at [394, 173] on input "60ML 2PC 60ML 2PC 60ML 2PC" at bounding box center [393, 173] width 0 height 0
radio input "true"
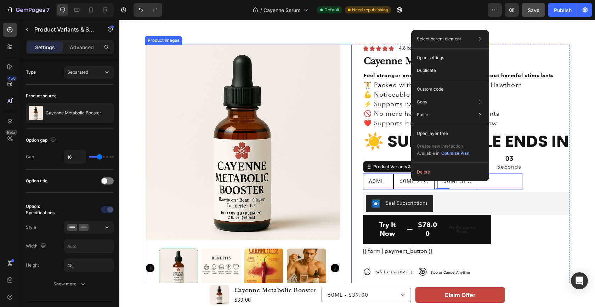
click at [350, 104] on div "Product Images" at bounding box center [248, 166] width 207 height 243
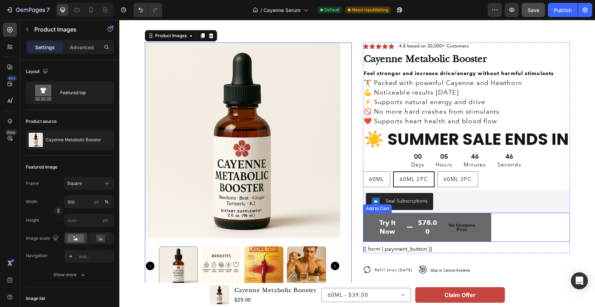
scroll to position [1730, 0]
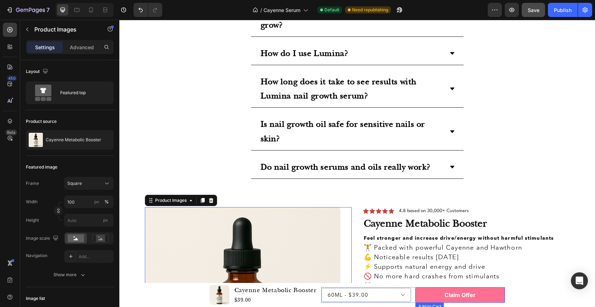
click at [433, 293] on button "Claim Offer" at bounding box center [460, 295] width 90 height 16
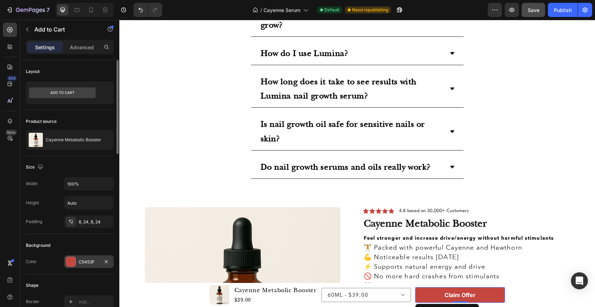
click at [89, 260] on div "C5453F" at bounding box center [89, 262] width 21 height 6
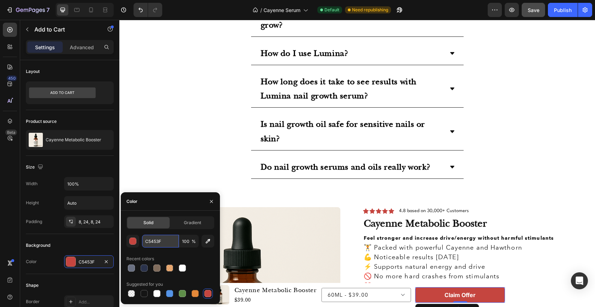
click at [156, 243] on input "C5453F" at bounding box center [160, 241] width 37 height 13
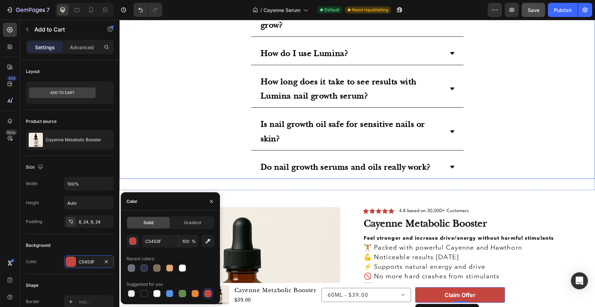
click at [168, 161] on div "Do nail growth serums and oils really work?" at bounding box center [357, 167] width 475 height 23
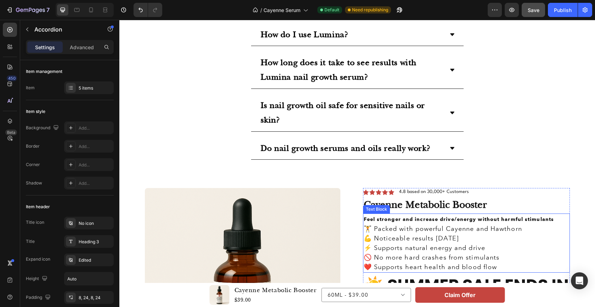
scroll to position [1731, 0]
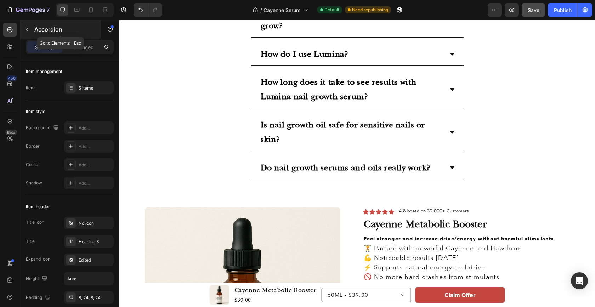
click at [28, 27] on icon "button" at bounding box center [27, 30] width 6 height 6
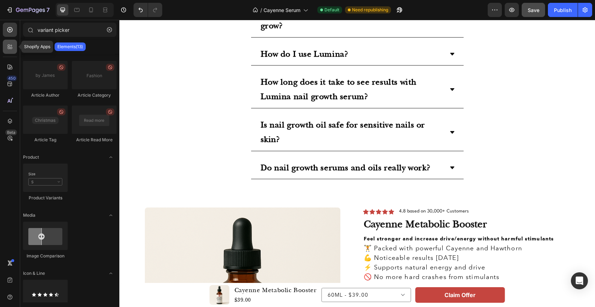
click at [11, 46] on icon at bounding box center [11, 46] width 2 height 2
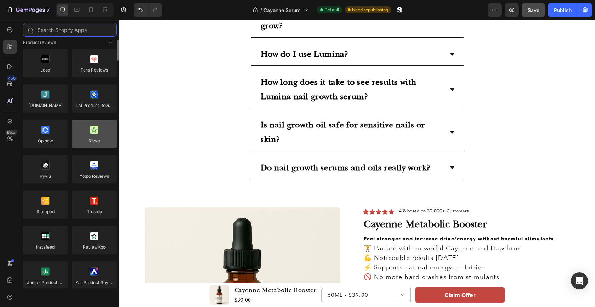
scroll to position [0, 0]
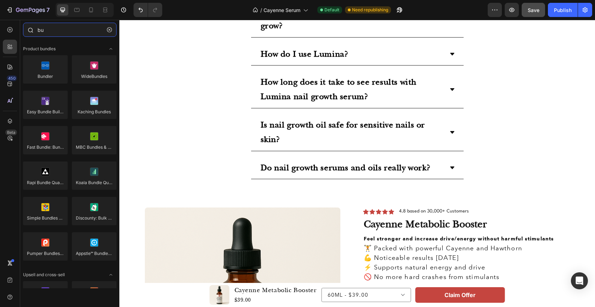
type input "b"
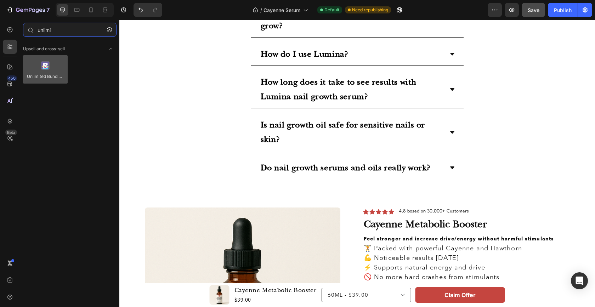
type input "unlimi"
click at [42, 67] on div at bounding box center [45, 69] width 45 height 28
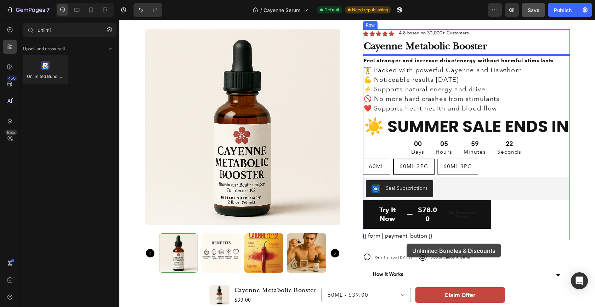
scroll to position [1918, 0]
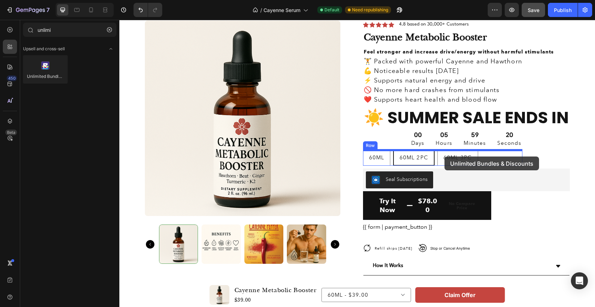
drag, startPoint x: 161, startPoint y: 87, endPoint x: 444, endPoint y: 157, distance: 291.6
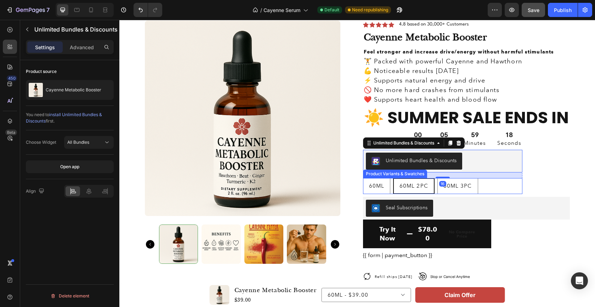
click at [493, 190] on div "60ML 60ML 60ML 60ML 2PC 60ML 2PC 60ML 2PC 60ML 3PC 60ML 3PC 60ML 3PC" at bounding box center [442, 186] width 159 height 16
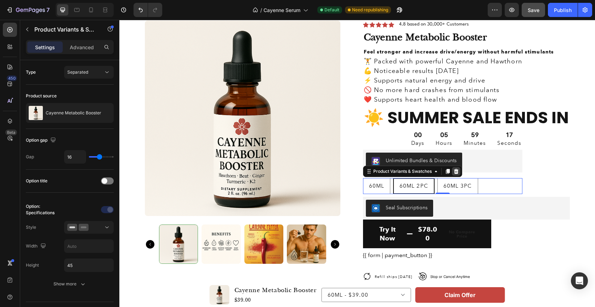
click at [456, 172] on icon at bounding box center [456, 172] width 6 height 6
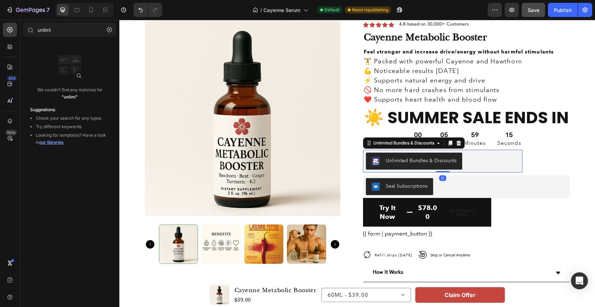
click at [473, 160] on div "Unlimited Bundles & Discounts" at bounding box center [443, 161] width 154 height 17
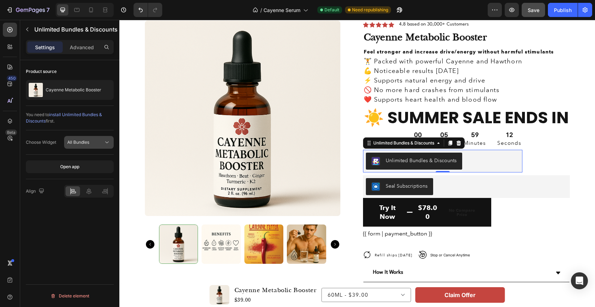
click at [102, 143] on div "All Bundles" at bounding box center [85, 142] width 36 height 6
click at [79, 173] on span "Revy Bundle Placeholder" at bounding box center [83, 173] width 50 height 6
click at [95, 141] on span "Revy Bundle Placeholder" at bounding box center [92, 142] width 50 height 5
click at [73, 160] on span "All Bundles" at bounding box center [69, 160] width 22 height 6
click at [72, 114] on span "install Unlimited Bundles & Discounts" at bounding box center [64, 118] width 76 height 12
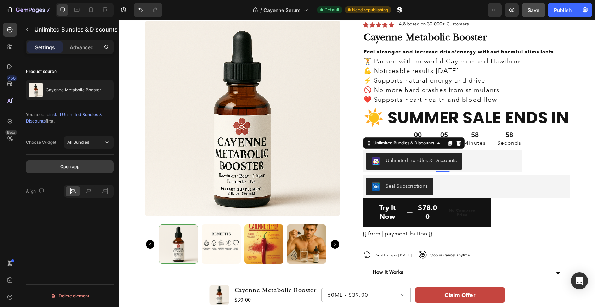
click at [80, 167] on button "Open app" at bounding box center [70, 166] width 88 height 13
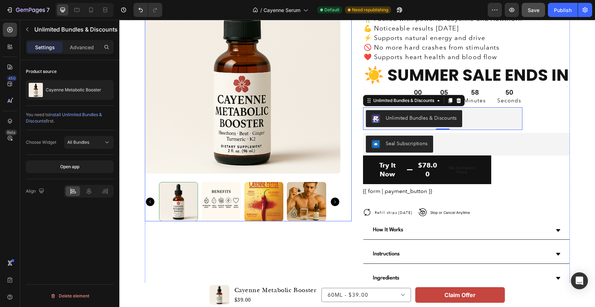
scroll to position [1968, 0]
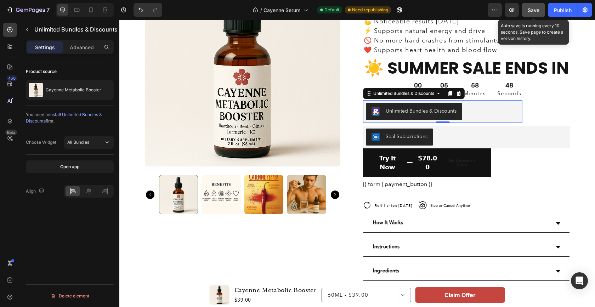
click at [534, 8] on span "Save" at bounding box center [534, 10] width 12 height 6
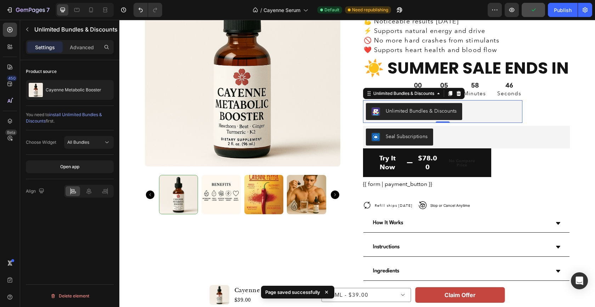
click at [429, 116] on button "Unlimited Bundles & Discounts" at bounding box center [414, 111] width 96 height 17
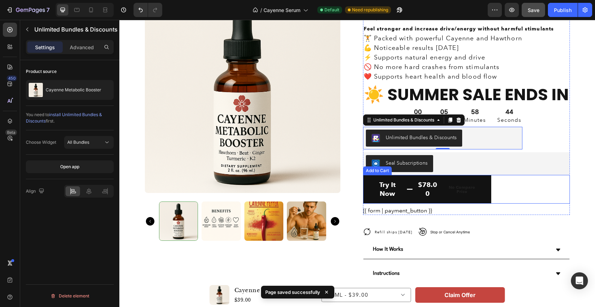
scroll to position [1922, 0]
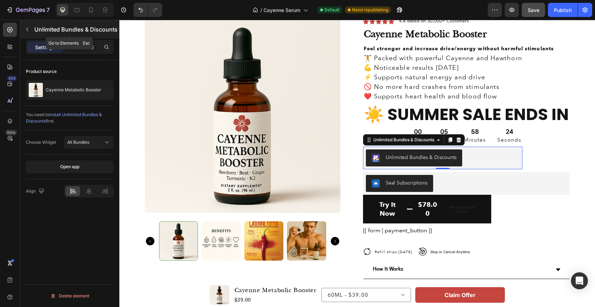
click at [32, 26] on button "button" at bounding box center [27, 29] width 11 height 11
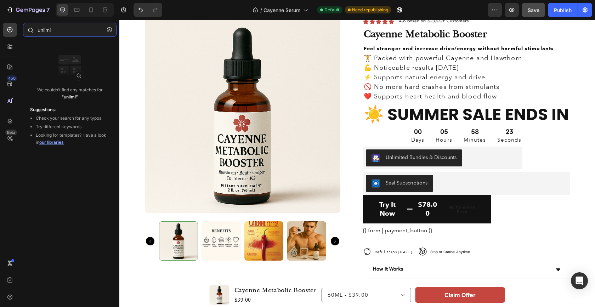
click at [74, 33] on input "unlimi" at bounding box center [69, 30] width 93 height 14
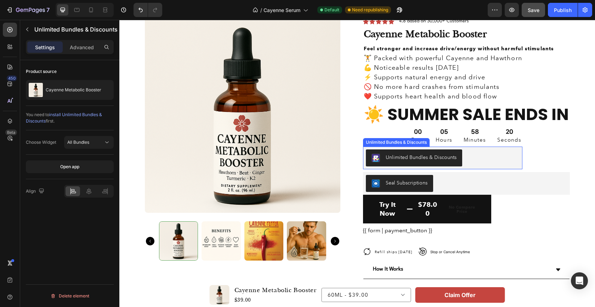
click at [496, 160] on div "Unlimited Bundles & Discounts" at bounding box center [443, 157] width 154 height 17
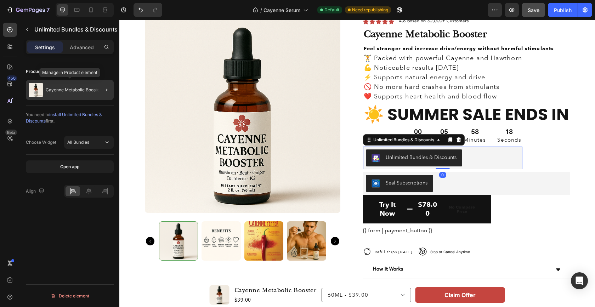
click at [58, 91] on p "Cayenne Metabolic Booster" at bounding box center [74, 89] width 56 height 5
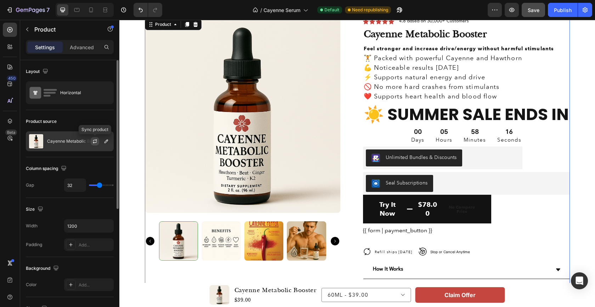
click at [93, 142] on icon "button" at bounding box center [95, 141] width 6 height 6
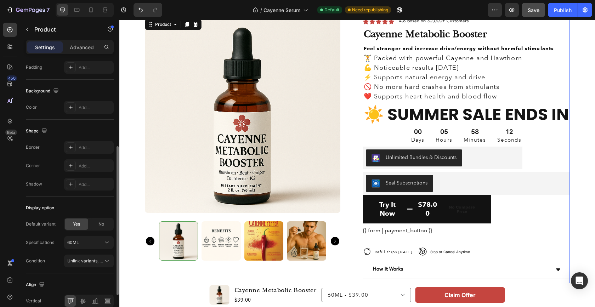
scroll to position [212, 0]
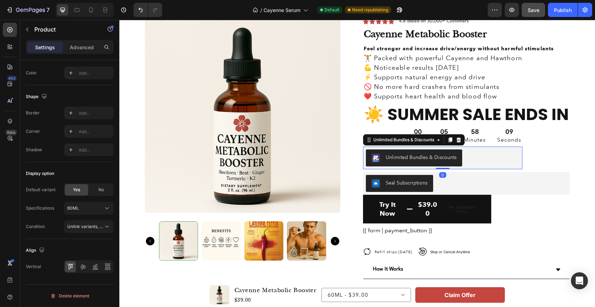
click at [476, 157] on div "Unlimited Bundles & Discounts" at bounding box center [443, 157] width 154 height 17
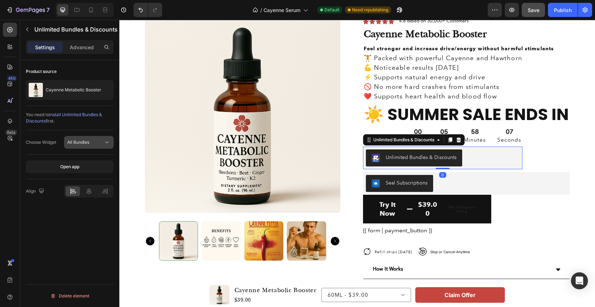
click at [79, 140] on span "All Bundles" at bounding box center [78, 142] width 22 height 5
click at [70, 166] on div "Open app" at bounding box center [69, 167] width 19 height 6
click at [565, 10] on div "Publish" at bounding box center [563, 9] width 18 height 7
click at [477, 155] on div "Unlimited Bundles & Discounts" at bounding box center [443, 157] width 154 height 17
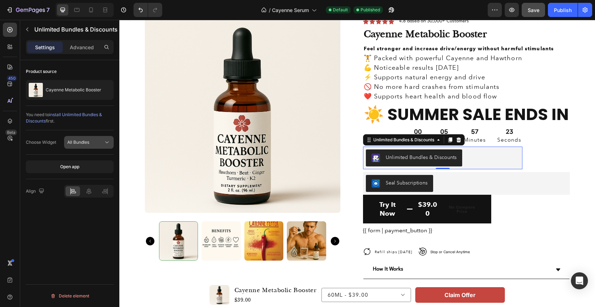
click at [75, 141] on span "All Bundles" at bounding box center [78, 142] width 22 height 5
click at [21, 11] on icon "button" at bounding box center [30, 10] width 29 height 6
